Goal: Information Seeking & Learning: Check status

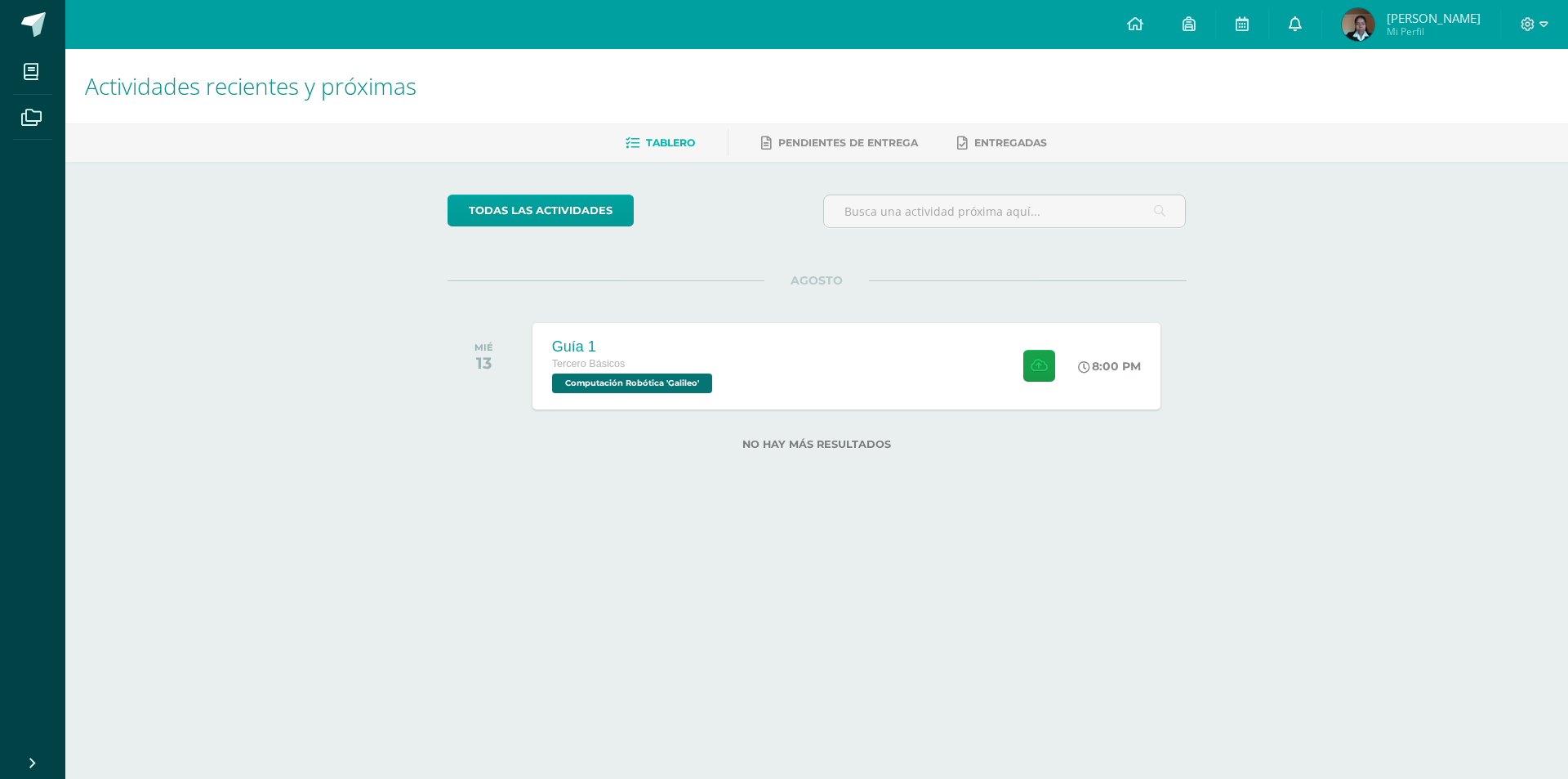
click at [1290, 34] on link at bounding box center [1296, 25] width 53 height 49
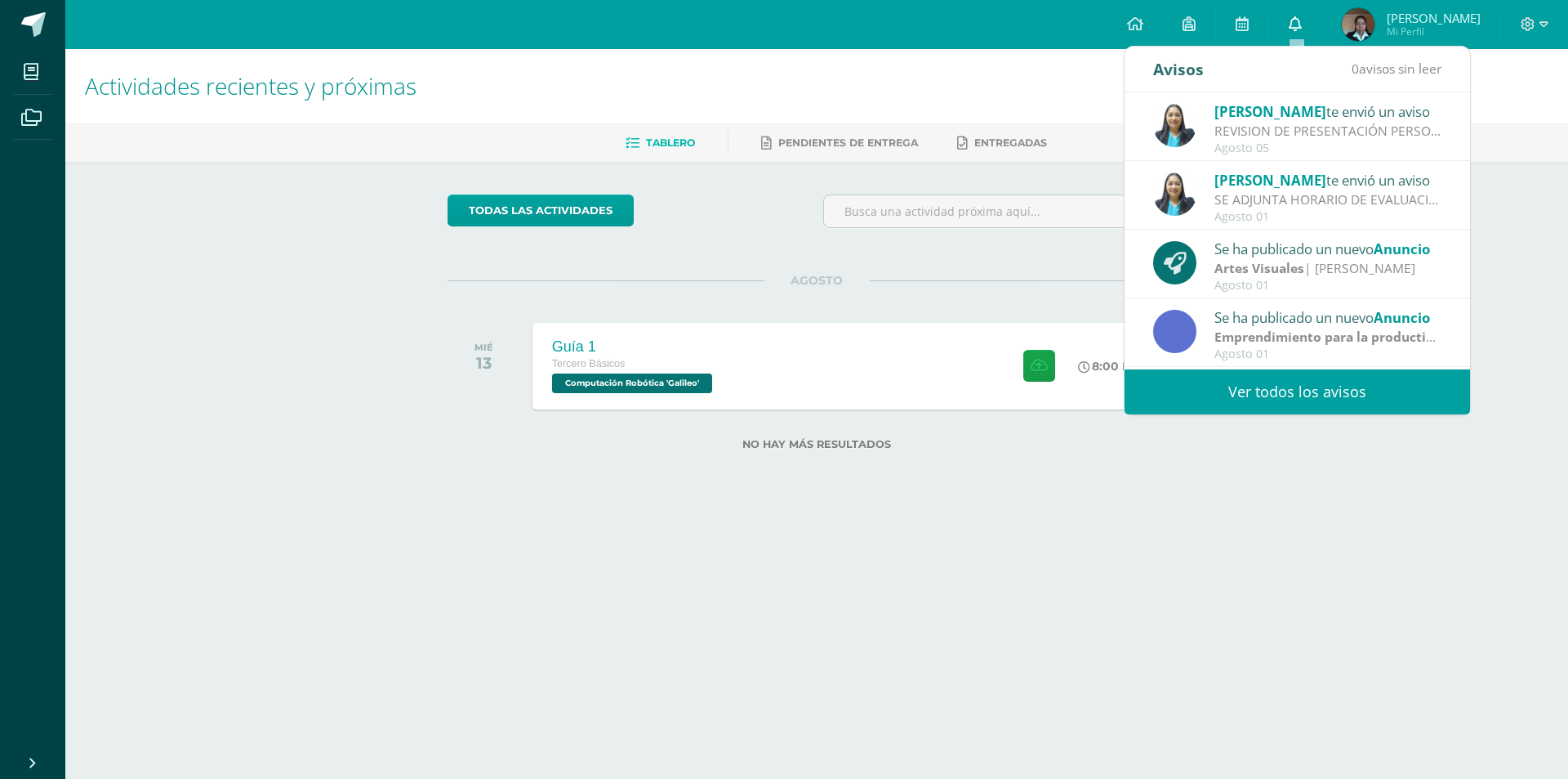
click at [1290, 31] on span at bounding box center [1295, 25] width 13 height 18
click at [1357, 151] on div "Agosto 05" at bounding box center [1328, 148] width 227 height 14
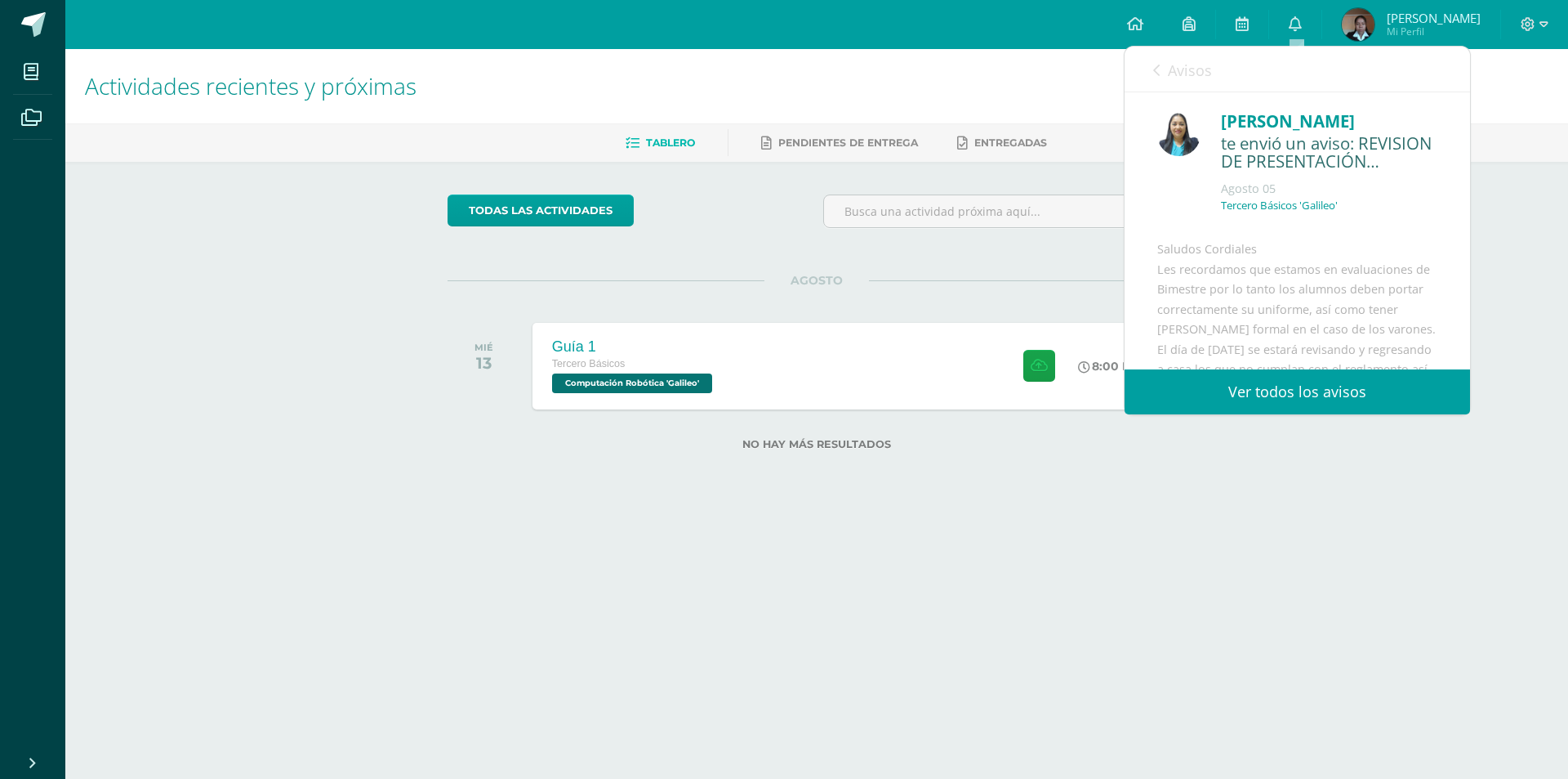
scroll to position [163, 0]
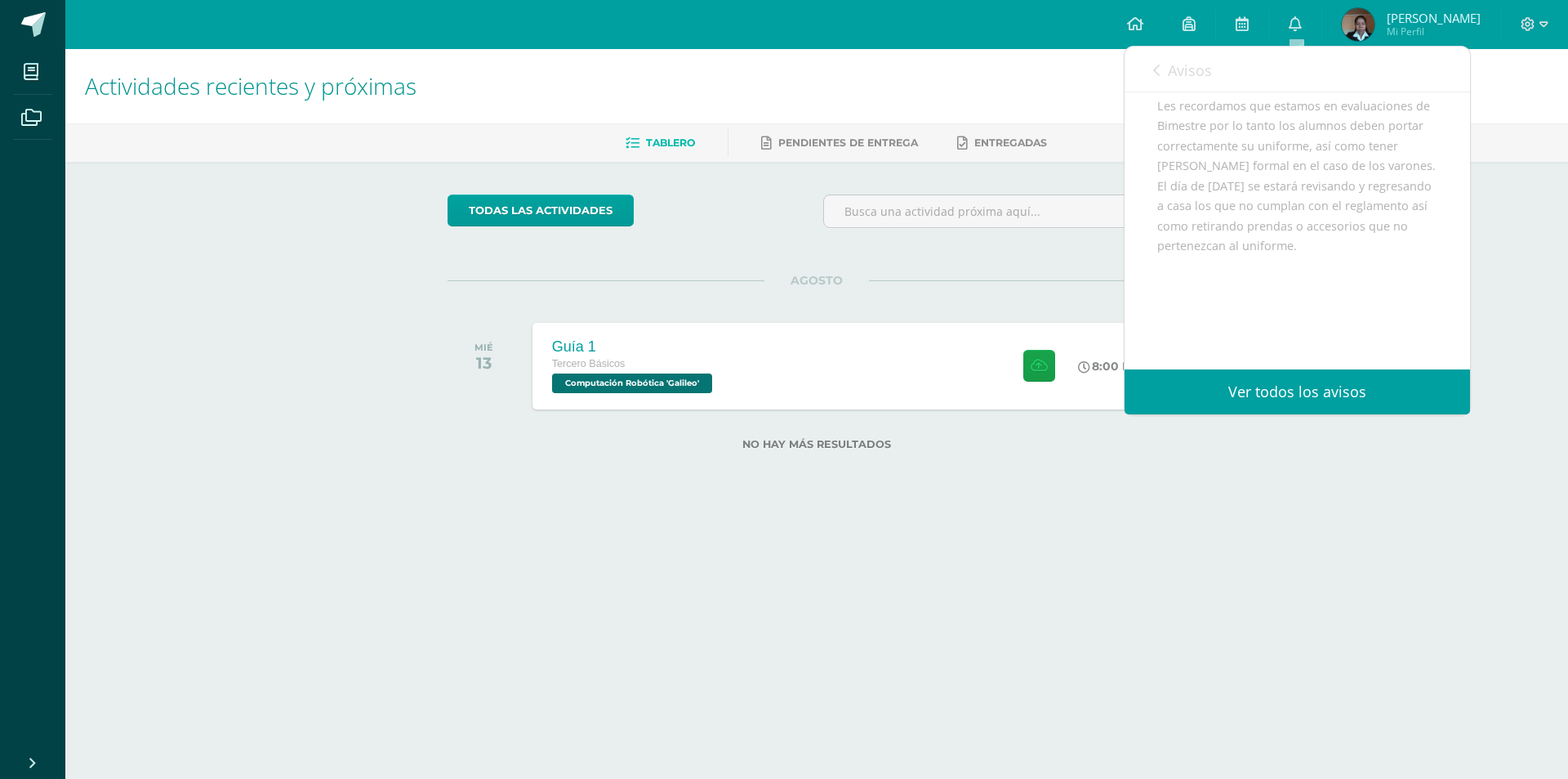
click at [1147, 70] on div "Avisos 0 avisos sin leer Avisos" at bounding box center [1298, 69] width 346 height 45
click at [1164, 67] on link "Avisos" at bounding box center [1182, 69] width 59 height 46
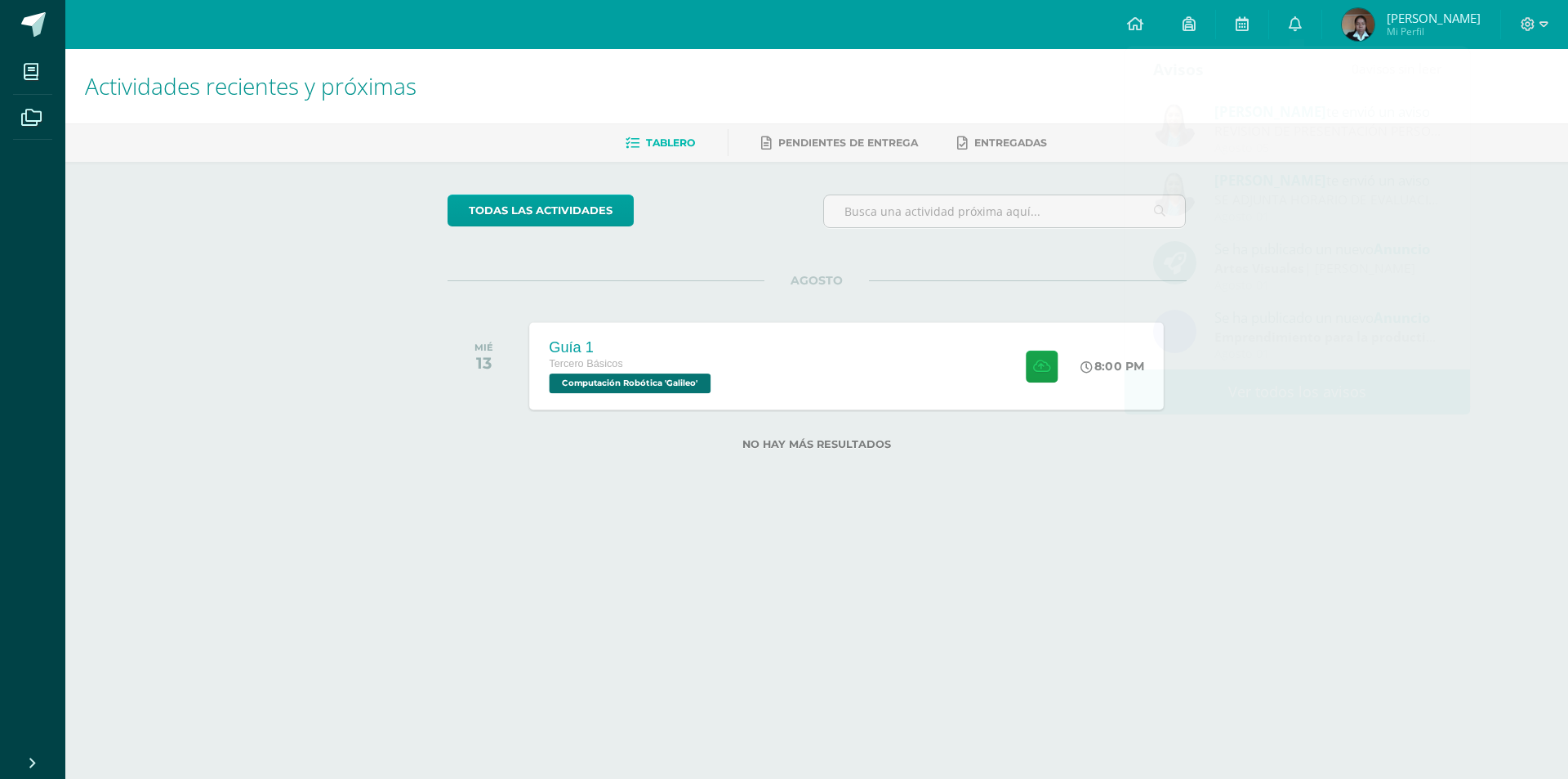
click at [907, 404] on div "Guía 1 Tercero Básicos Computación Robótica 'Galileo' 8:00 PM Guía 1 Computació…" at bounding box center [846, 366] width 634 height 87
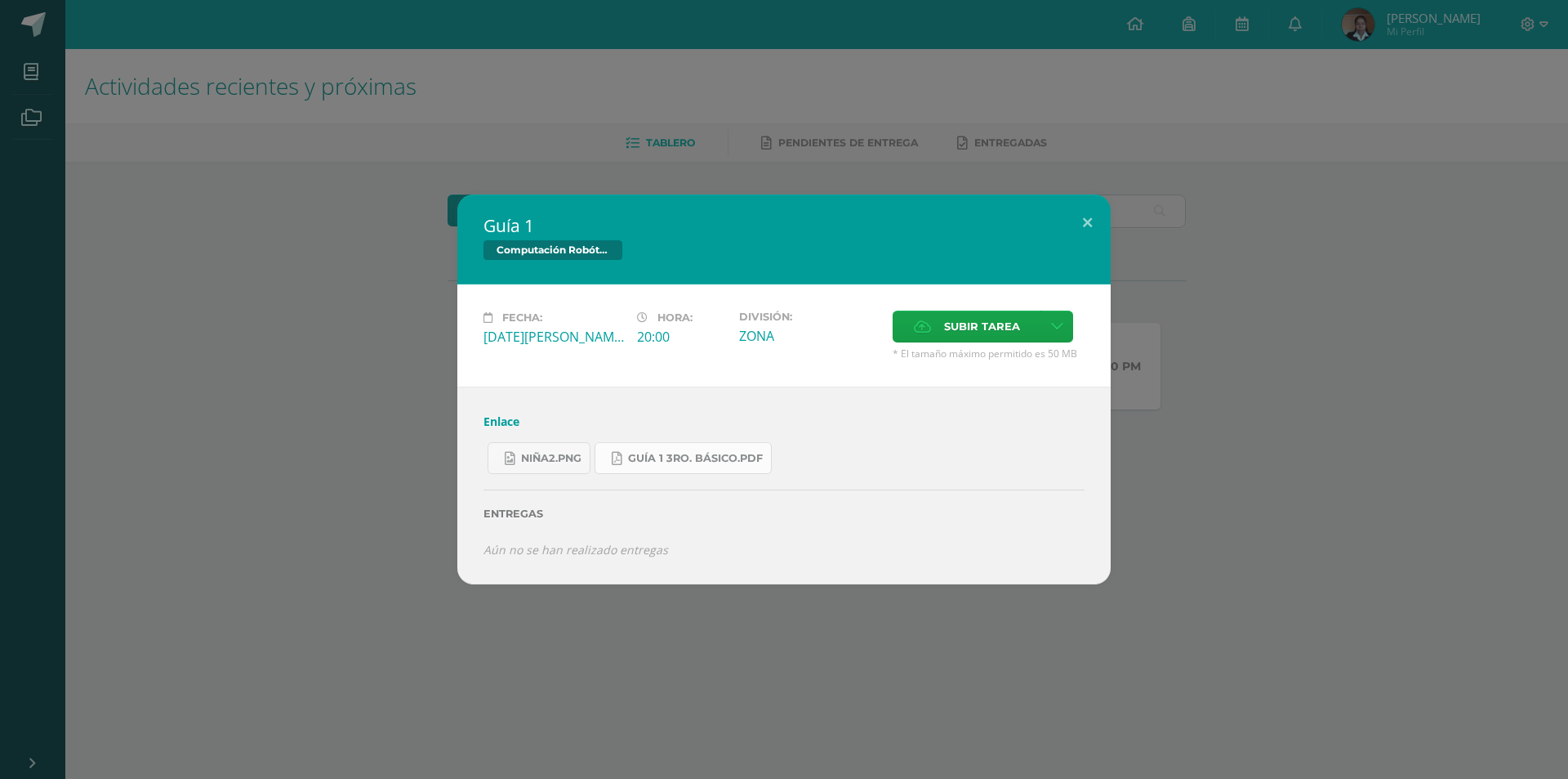
click at [660, 456] on span "Guía 1 3ro. Básico.pdf" at bounding box center [695, 459] width 135 height 13
click at [217, 228] on div "Guía 1 Computación Robótica Fecha: Miércoles 13 de Agosto Hora: 20:00 División:…" at bounding box center [784, 389] width 1555 height 389
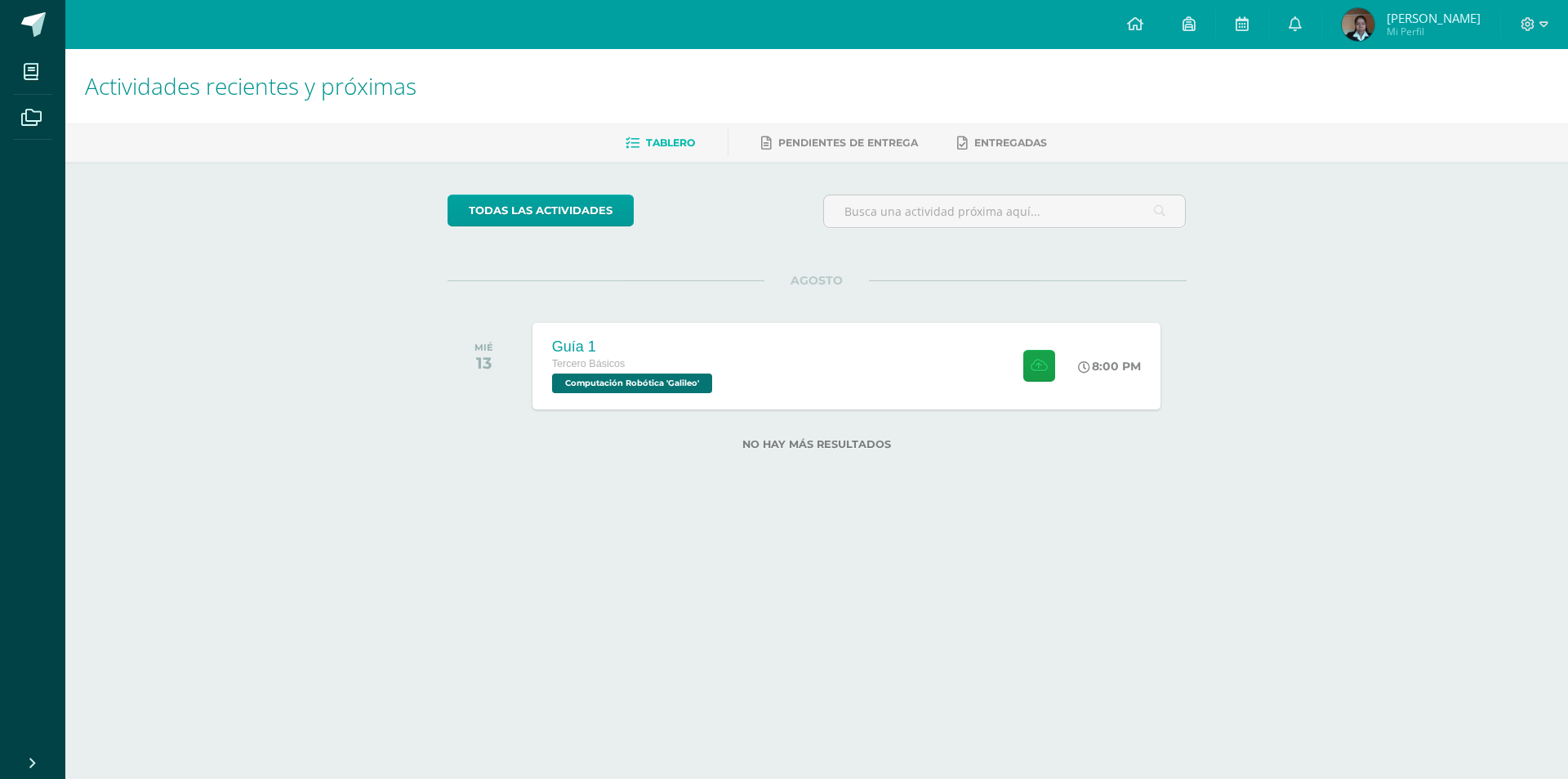
click at [1353, 12] on img at bounding box center [1358, 25] width 33 height 33
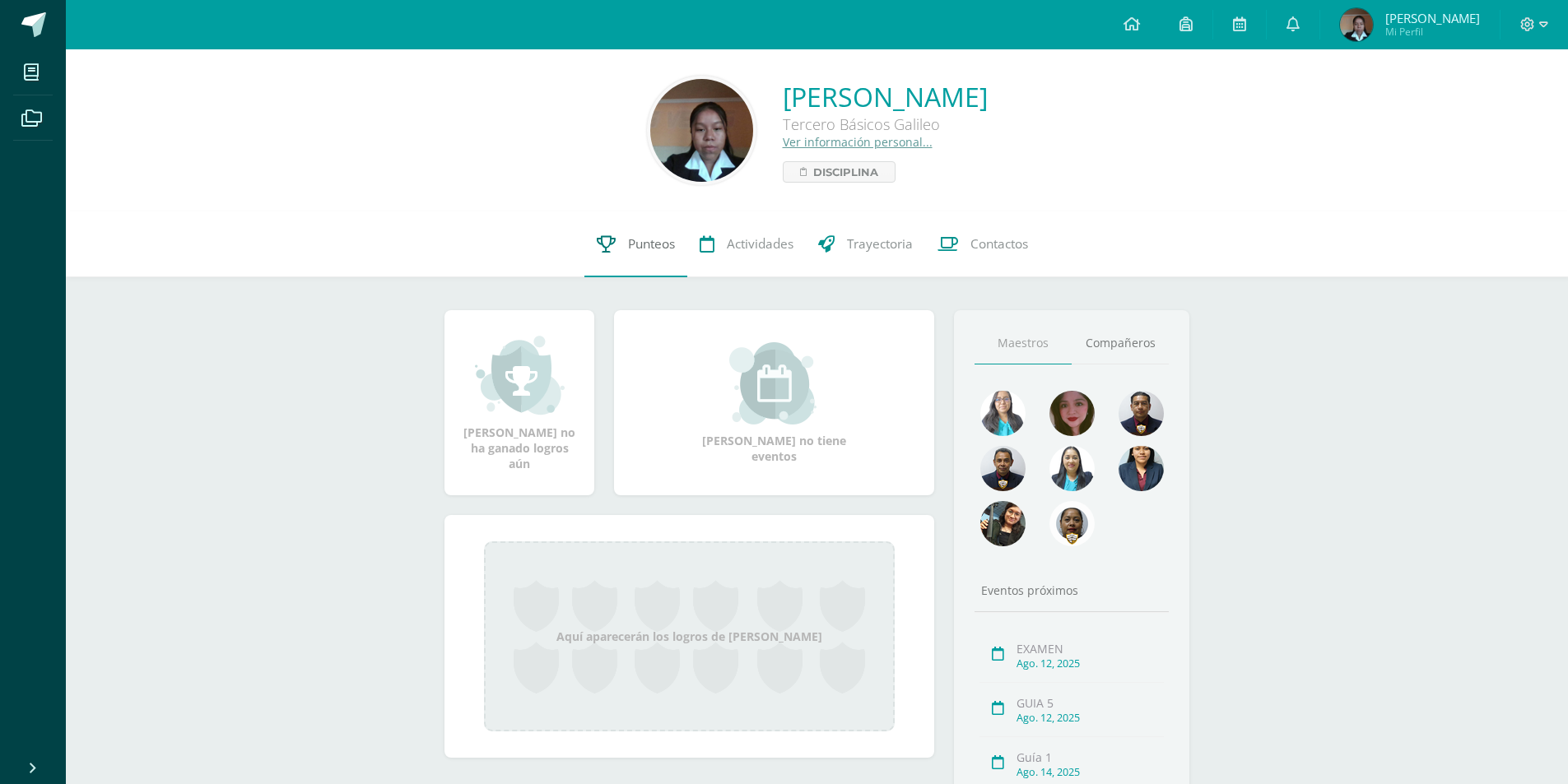
click at [623, 243] on link "Punteos" at bounding box center [635, 244] width 103 height 66
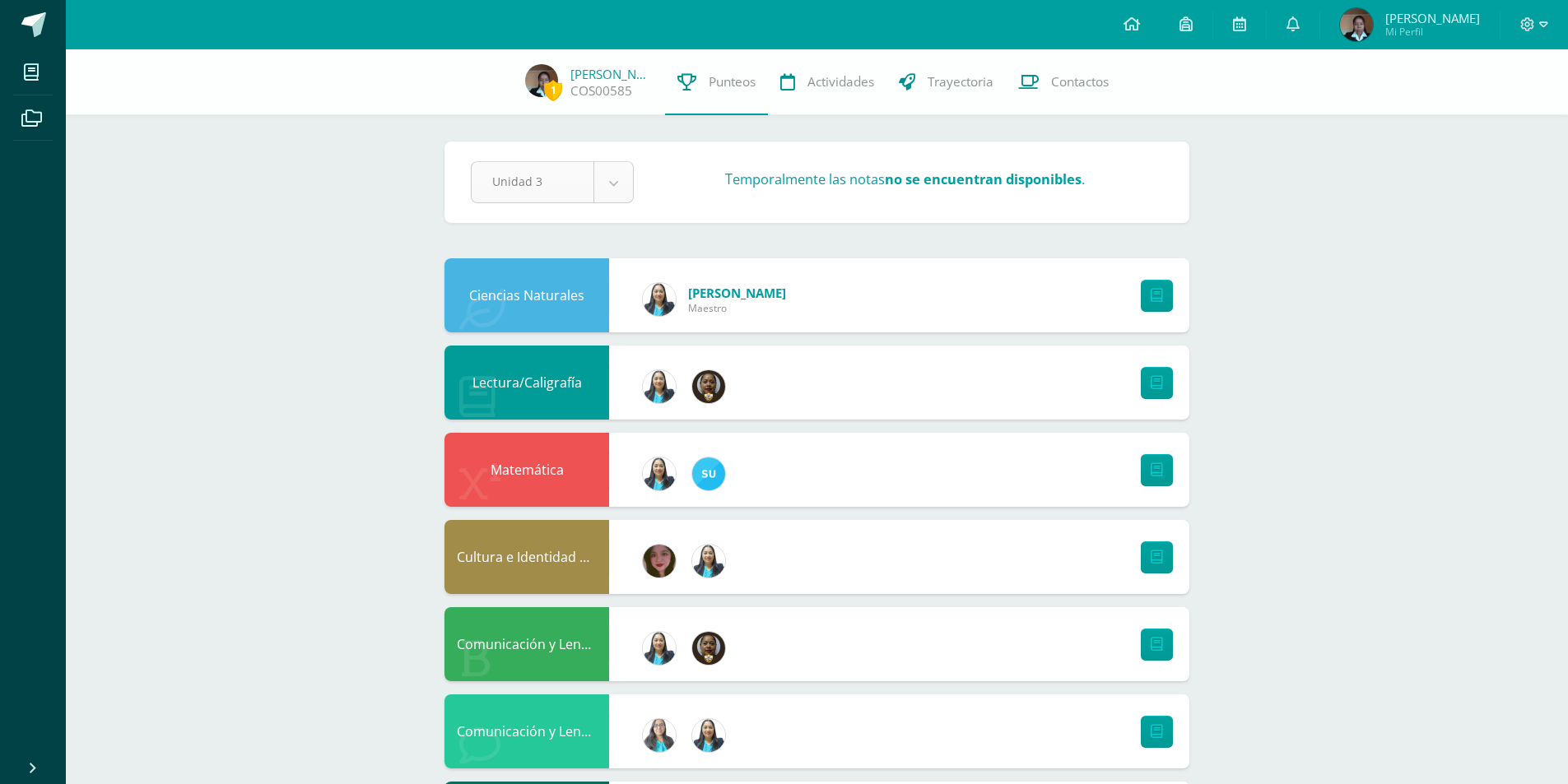
click at [605, 195] on body "Mis cursos Archivos Cerrar panel Artes Visuales Tercero Básicos "Galileo" Cienc…" at bounding box center [784, 793] width 1568 height 1586
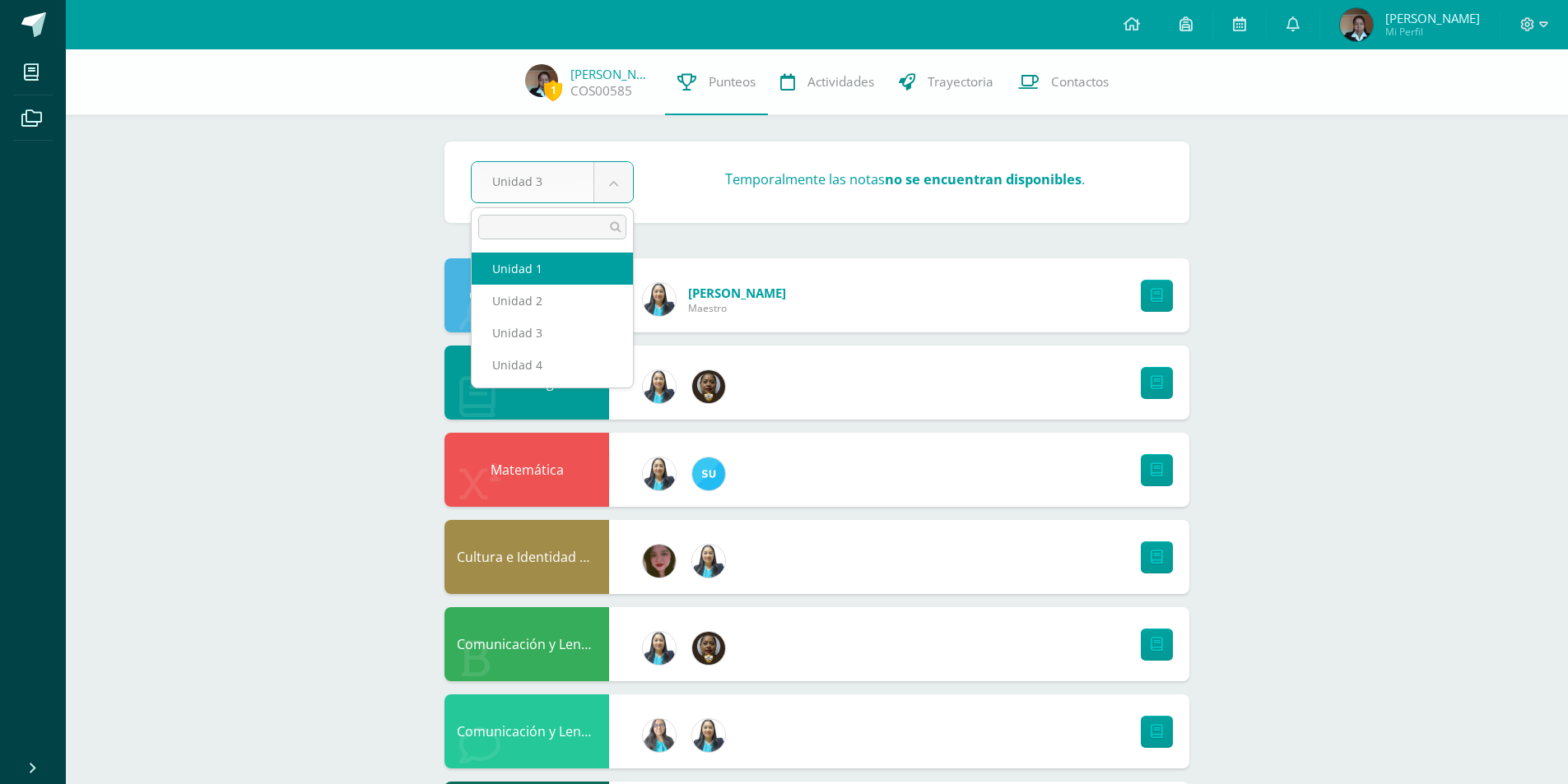
select select "Unidad 1"
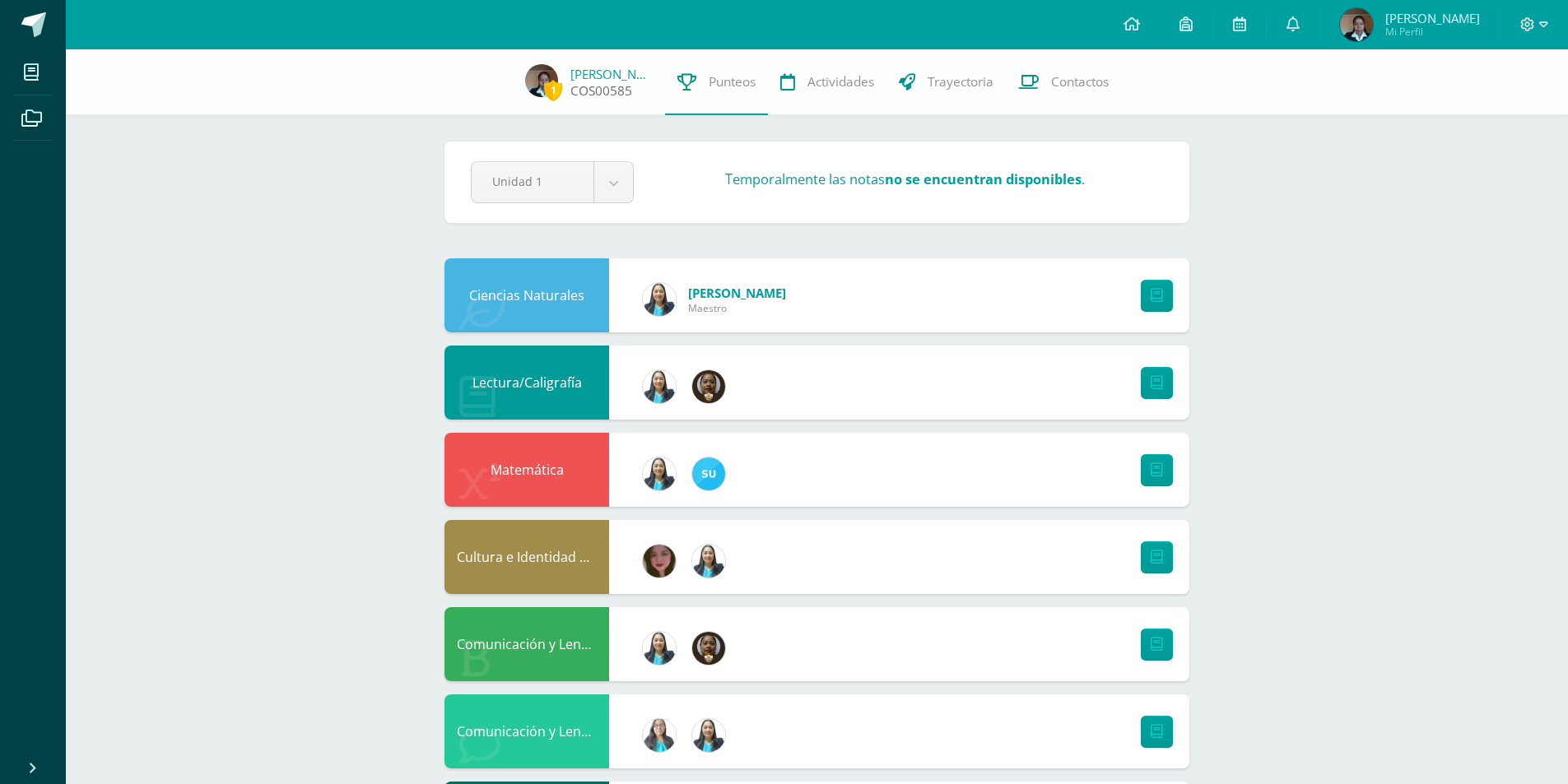
click at [545, 89] on span "1" at bounding box center [553, 90] width 18 height 21
click at [540, 87] on img at bounding box center [541, 80] width 33 height 33
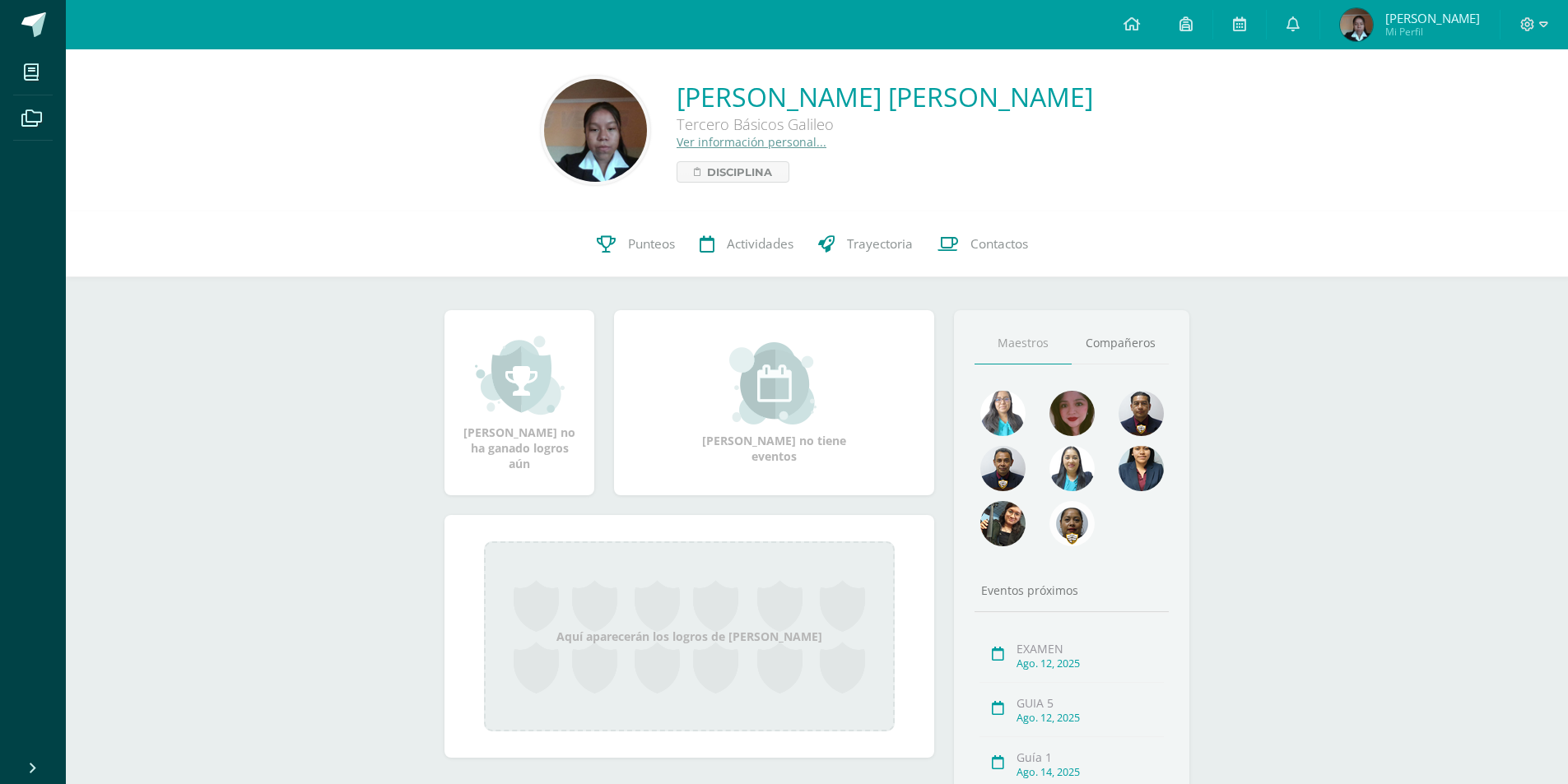
click at [569, 132] on img at bounding box center [595, 130] width 103 height 103
click at [590, 165] on img at bounding box center [595, 130] width 103 height 103
click at [746, 142] on link "Ver información personal..." at bounding box center [752, 142] width 150 height 16
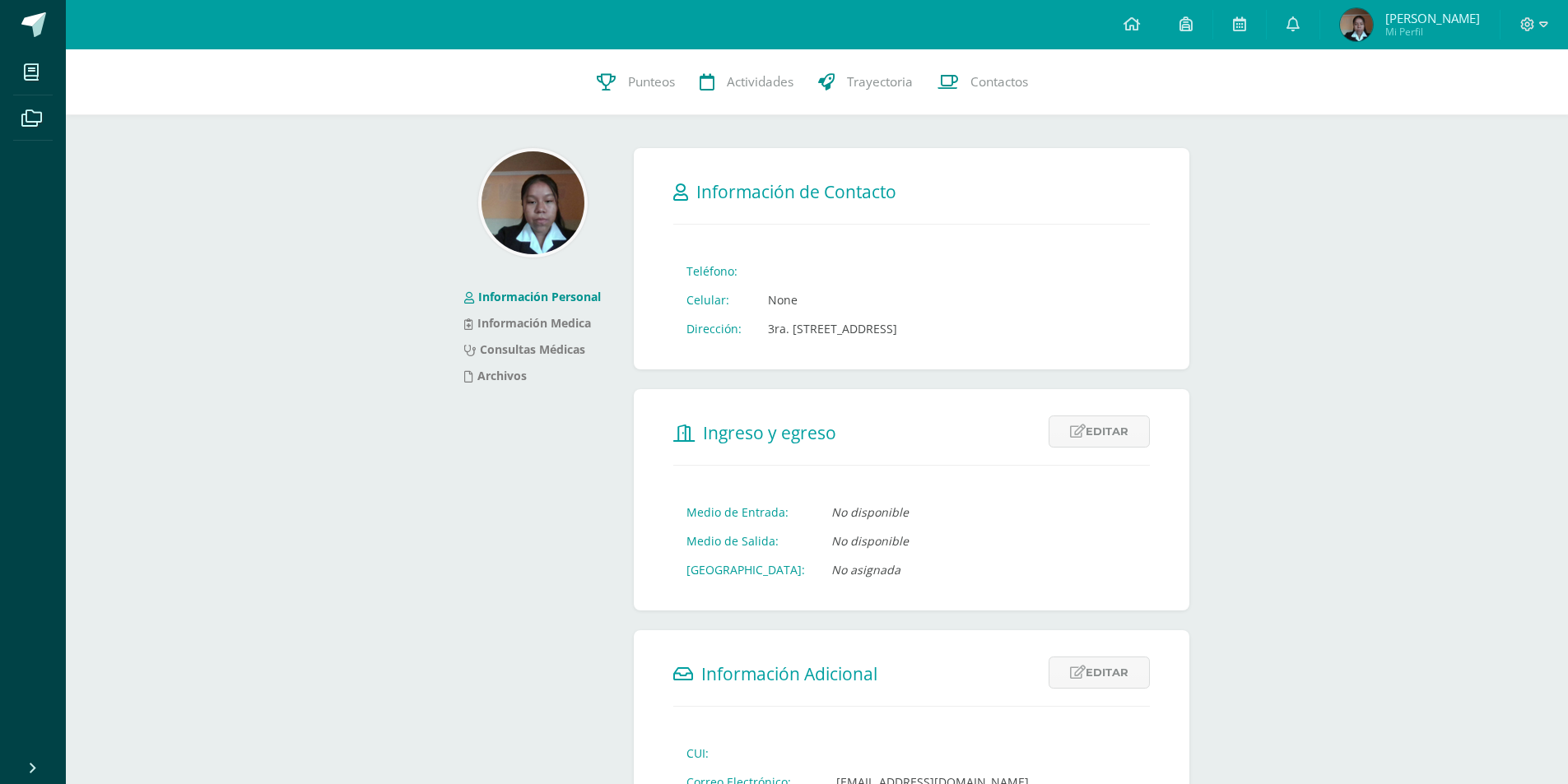
click at [547, 206] on img at bounding box center [533, 203] width 103 height 103
click at [546, 207] on img at bounding box center [533, 203] width 103 height 103
drag, startPoint x: 546, startPoint y: 207, endPoint x: 534, endPoint y: 249, distance: 43.7
click at [546, 210] on img at bounding box center [533, 203] width 103 height 103
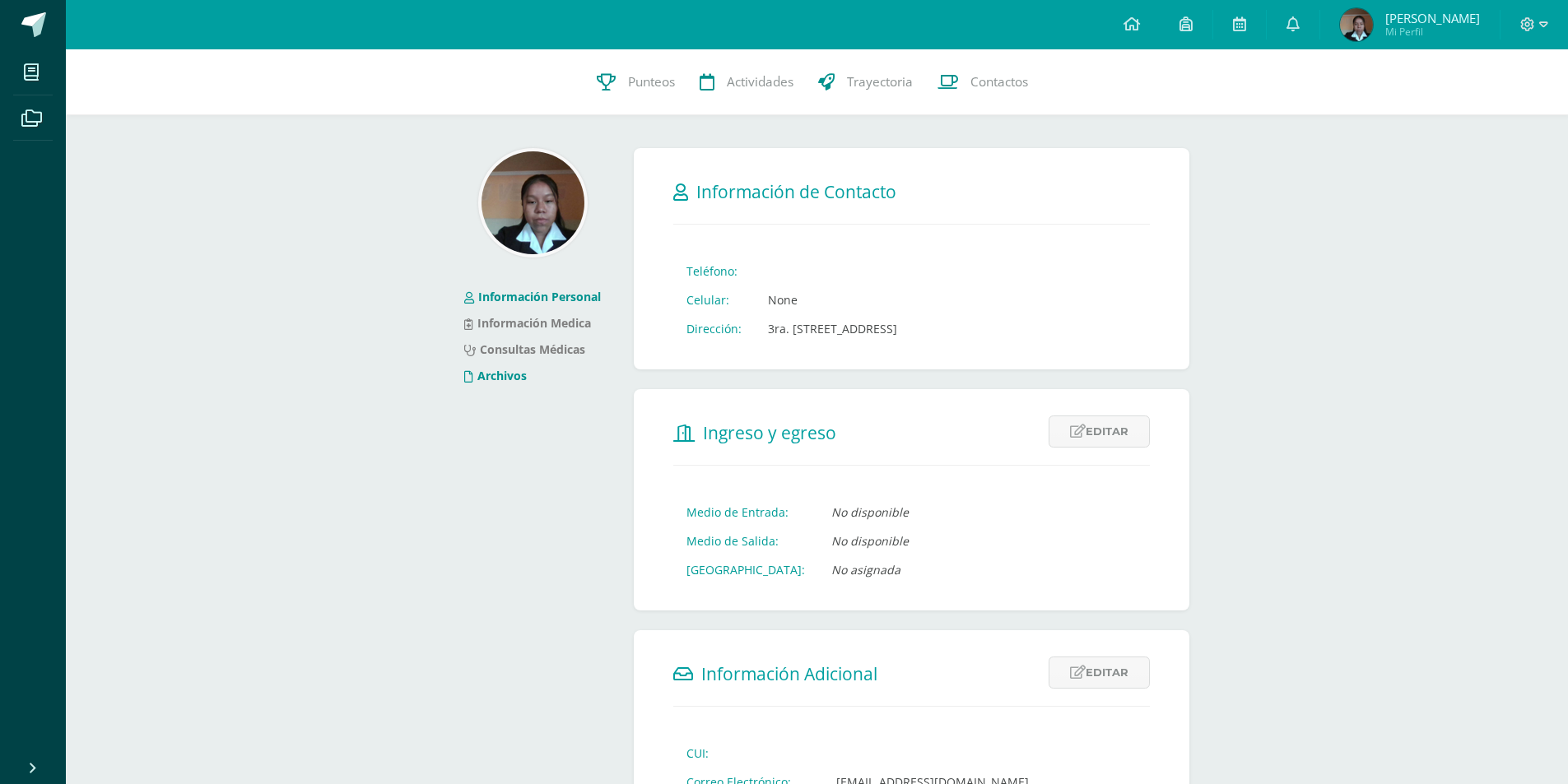
click at [512, 377] on link "Archivos" at bounding box center [496, 375] width 62 height 16
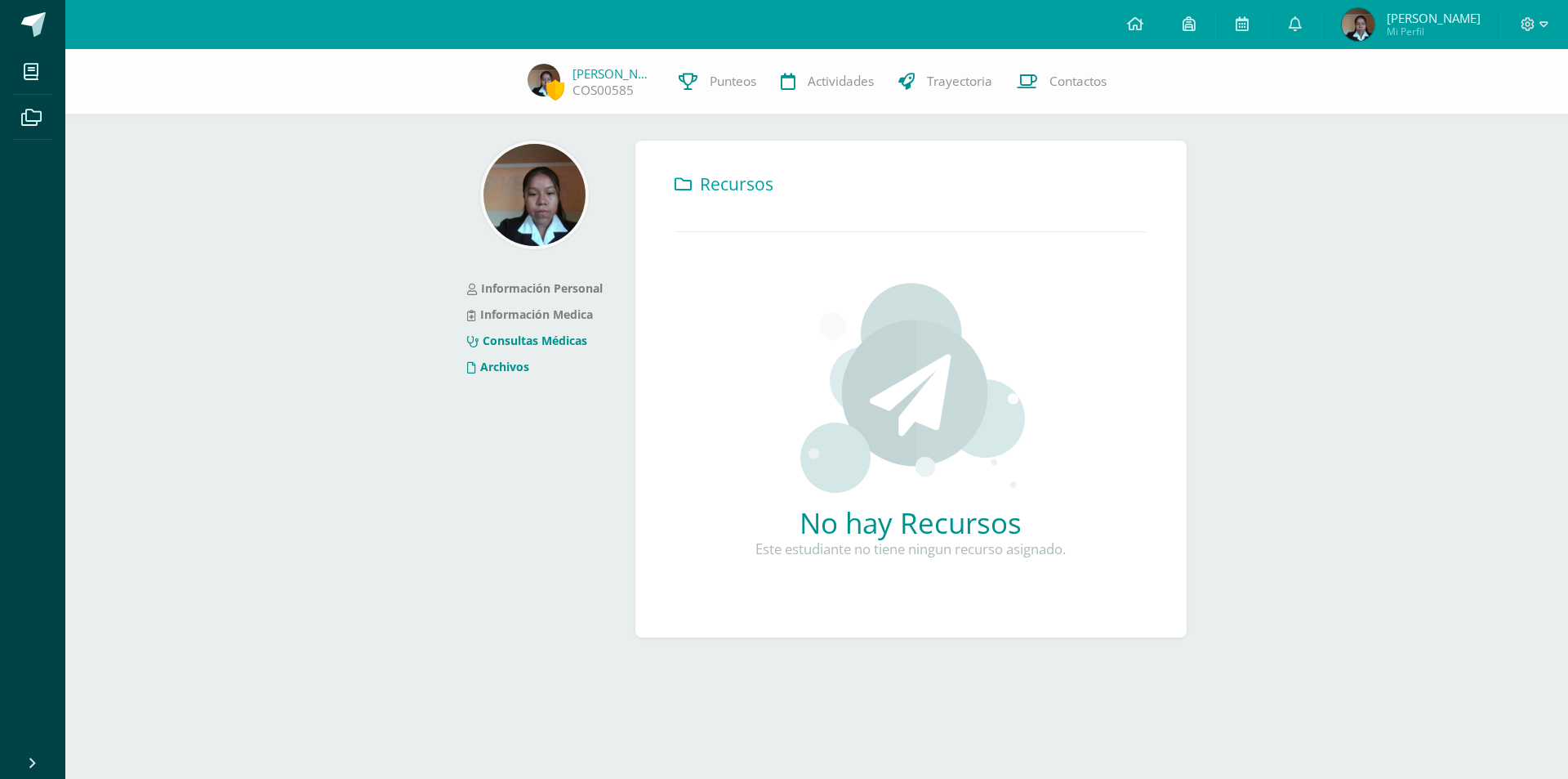
click at [558, 345] on link "Consultas Médicas" at bounding box center [527, 340] width 120 height 15
click at [533, 318] on link "Información Medica" at bounding box center [530, 314] width 126 height 15
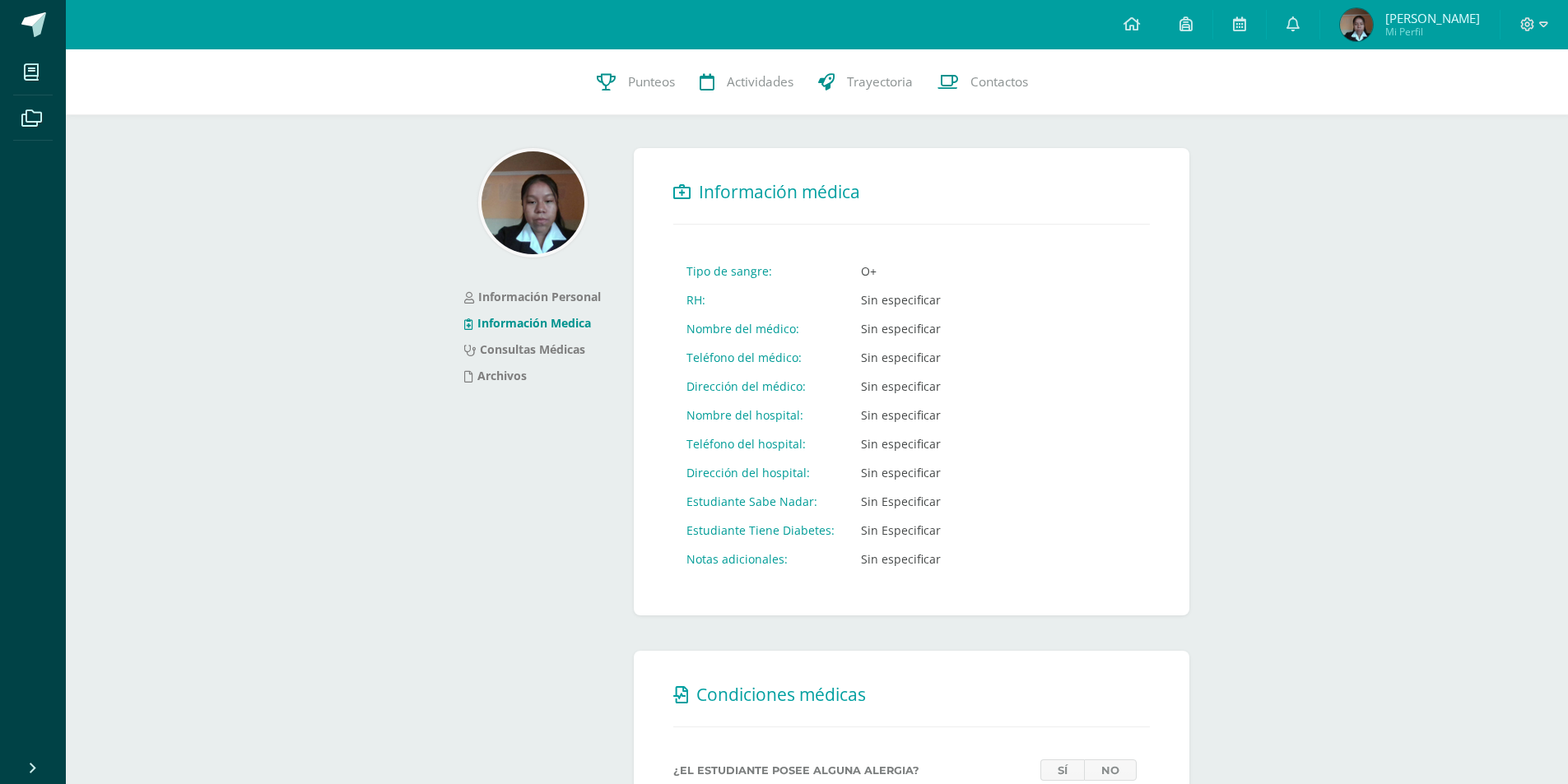
click at [539, 219] on img at bounding box center [533, 203] width 103 height 103
drag, startPoint x: 539, startPoint y: 219, endPoint x: 530, endPoint y: 250, distance: 32.3
click at [532, 244] on img at bounding box center [533, 203] width 103 height 103
click at [524, 288] on li "Información Personal" at bounding box center [532, 297] width 136 height 26
click at [522, 296] on link "Información Personal" at bounding box center [532, 296] width 136 height 16
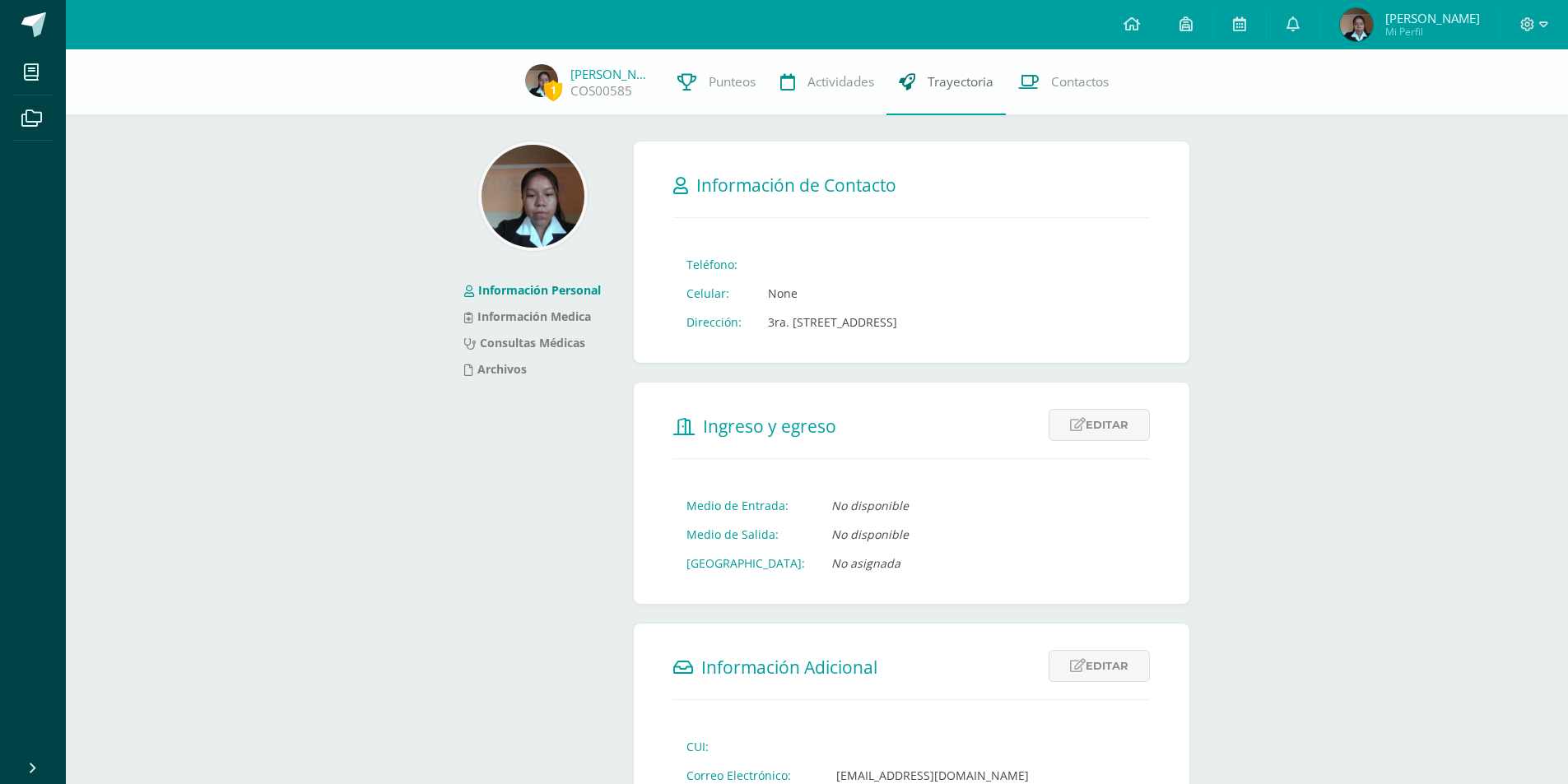
click at [984, 85] on span "Trayectoria" at bounding box center [960, 81] width 66 height 17
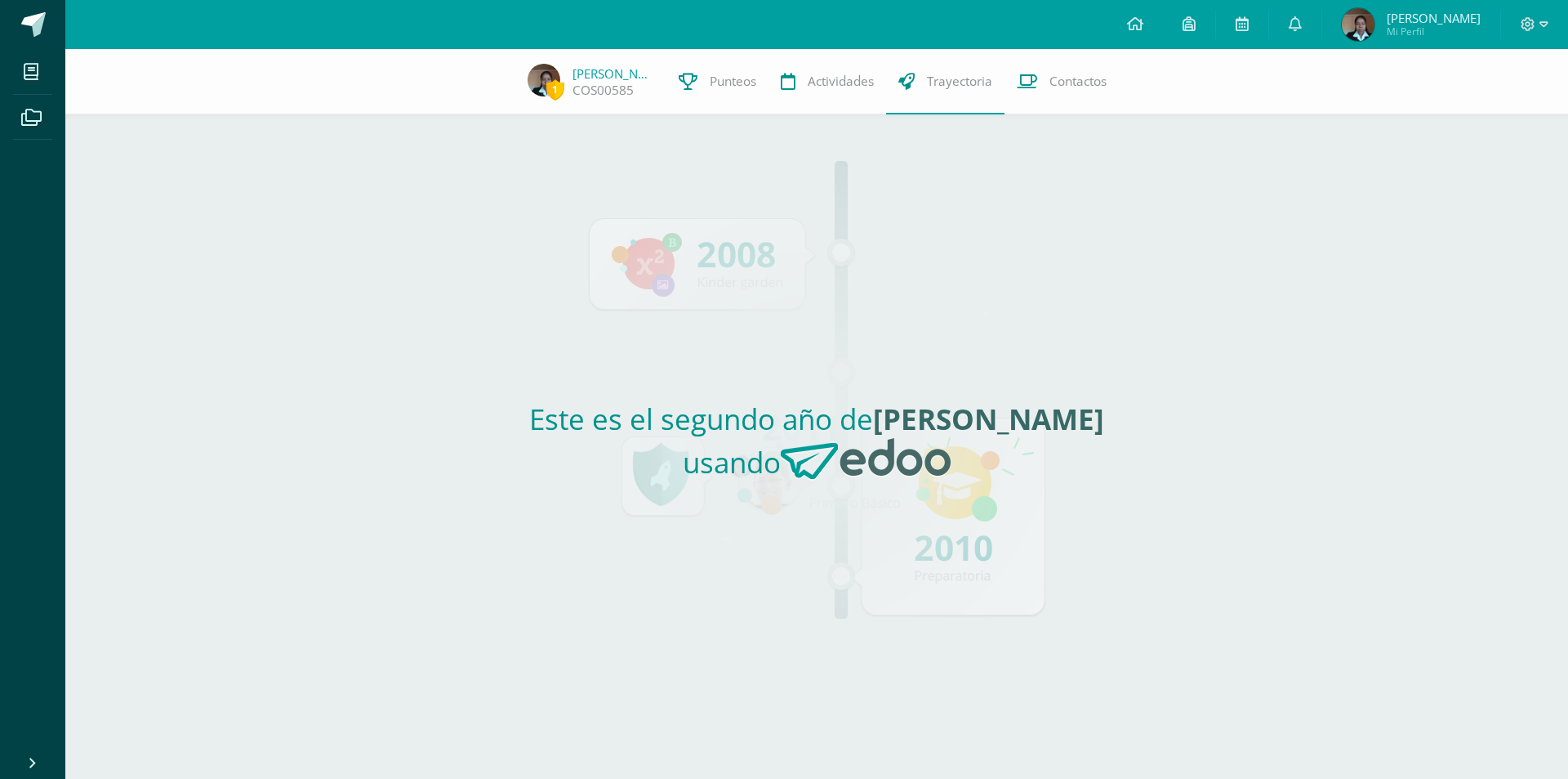
click at [775, 268] on div "Este es el segundo año de [PERSON_NAME] usando" at bounding box center [817, 447] width 752 height 665
click at [1055, 102] on link "Contactos" at bounding box center [1062, 82] width 114 height 65
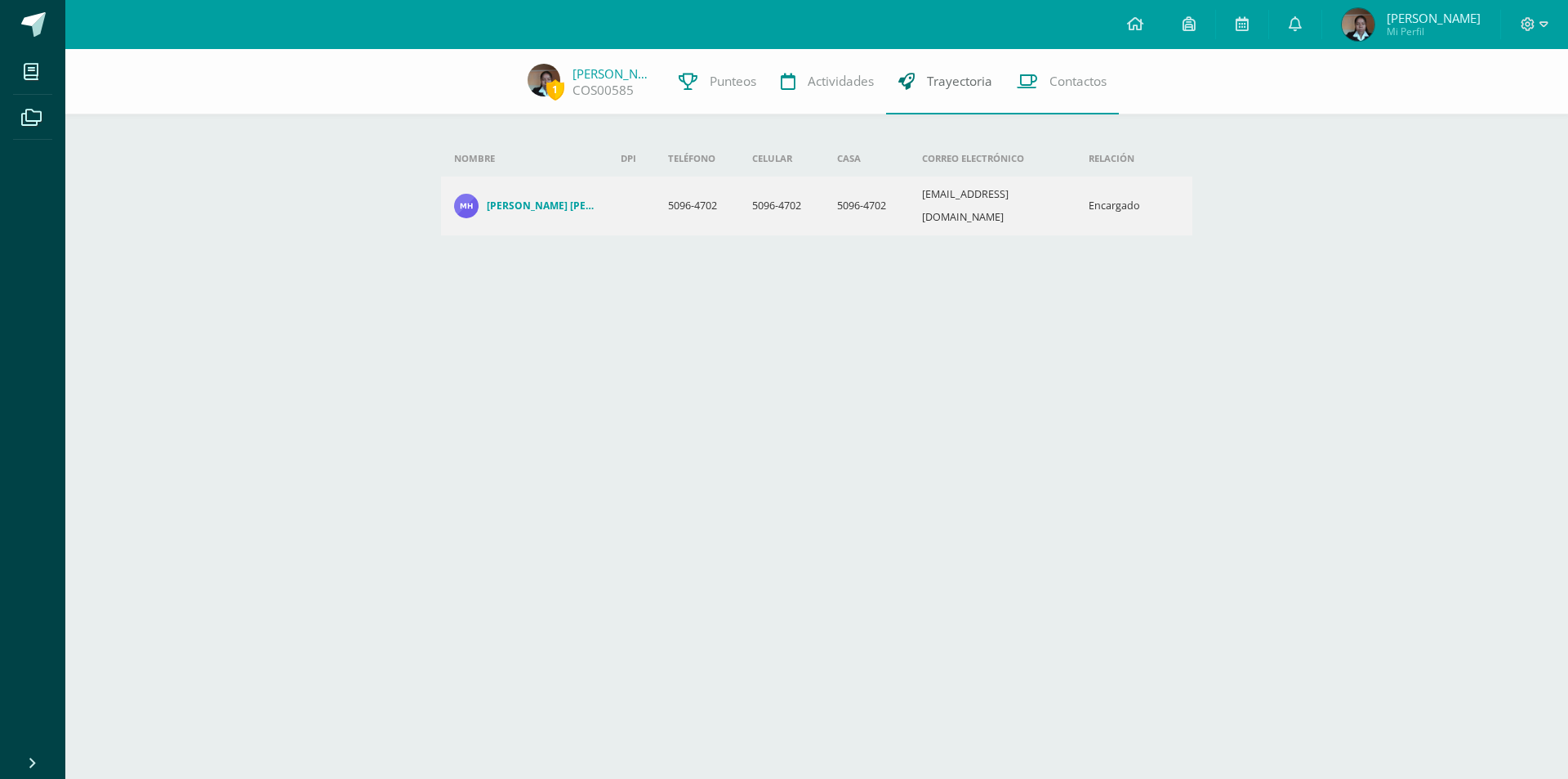
click at [936, 95] on link "Trayectoria" at bounding box center [946, 82] width 119 height 65
click at [805, 103] on link "Actividades" at bounding box center [828, 82] width 118 height 65
click at [676, 106] on link "Punteos" at bounding box center [718, 82] width 103 height 65
click at [507, 81] on div "1 [PERSON_NAME] COS00585 Punteos Actividades Trayectoria Contactos" at bounding box center [784, 82] width 1568 height 65
